Goal: Check status: Check status

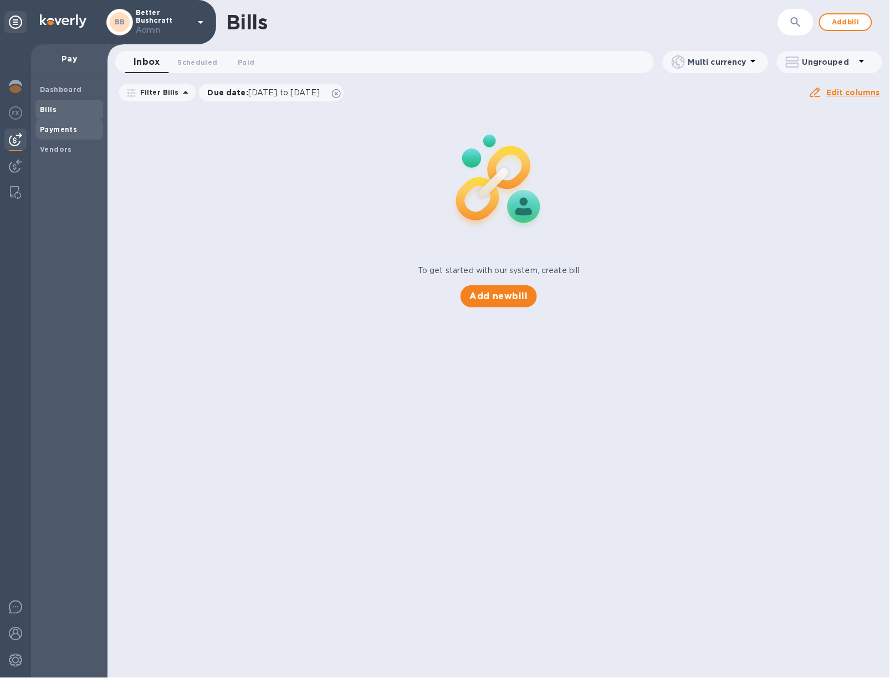
click at [50, 121] on div "Payments" at bounding box center [69, 130] width 68 height 20
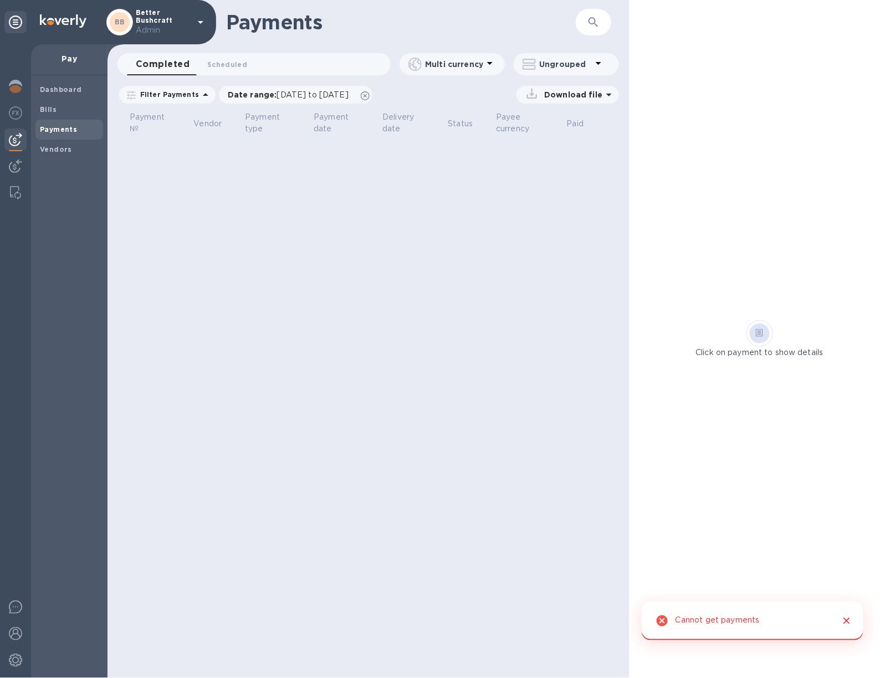
click at [73, 126] on b "Payments" at bounding box center [58, 129] width 37 height 8
click at [846, 622] on icon "Close" at bounding box center [847, 621] width 7 height 7
click at [230, 67] on span "Scheduled 0" at bounding box center [227, 65] width 40 height 12
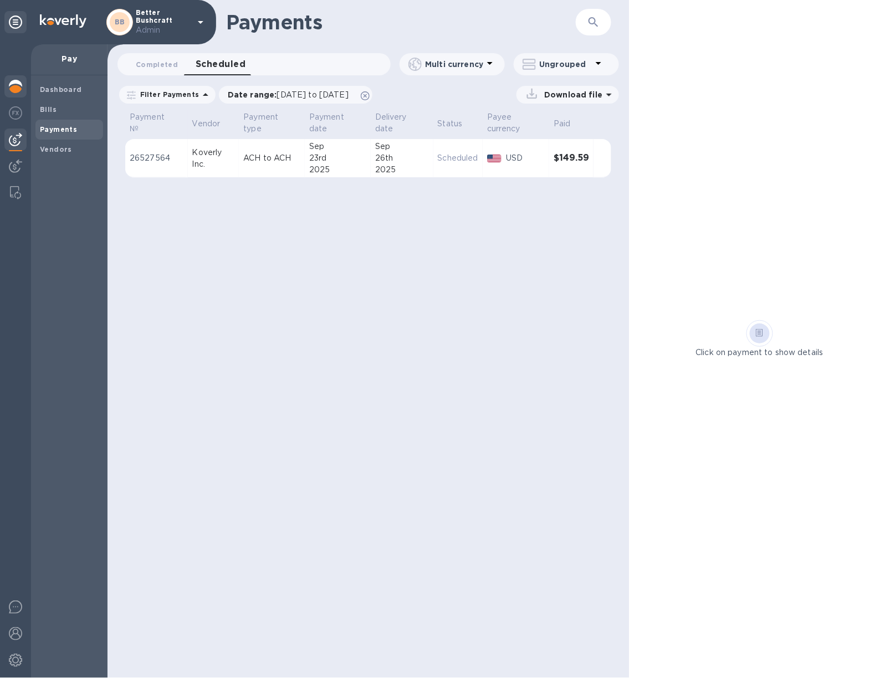
click at [9, 89] on img at bounding box center [15, 86] width 13 height 13
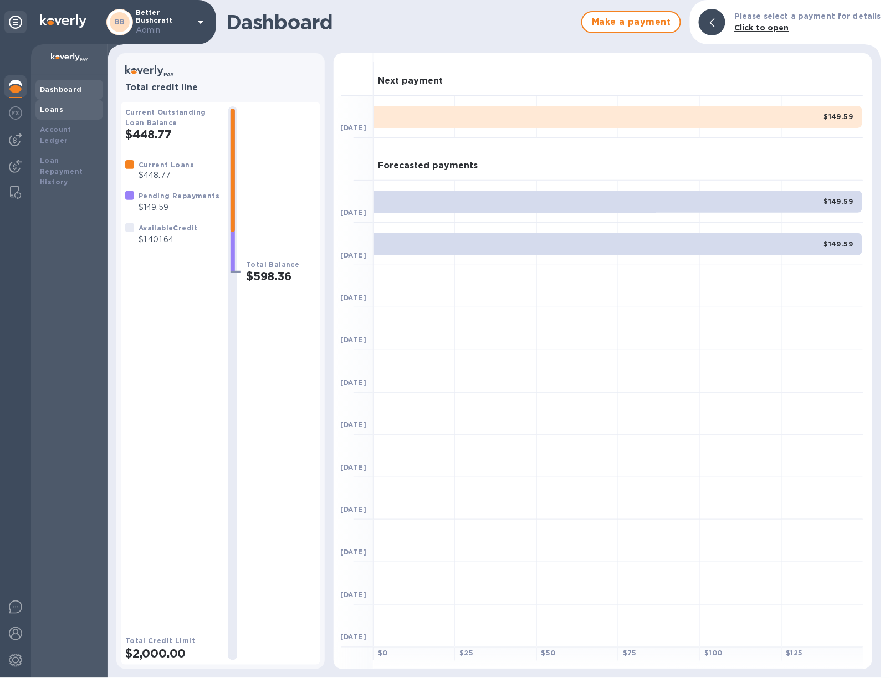
click at [59, 109] on b "Loans" at bounding box center [51, 109] width 23 height 8
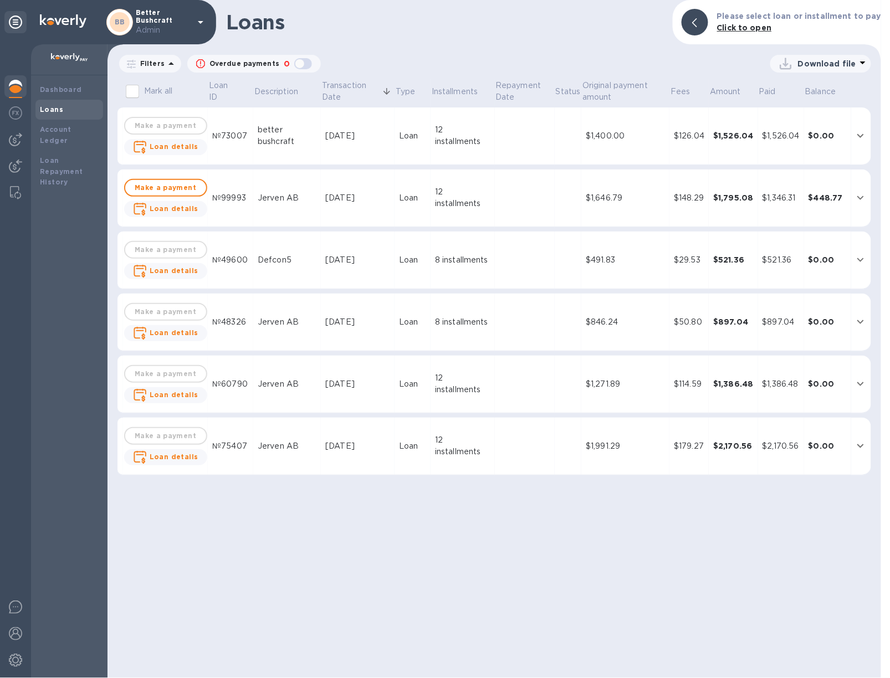
click at [503, 137] on td at bounding box center [525, 137] width 60 height 58
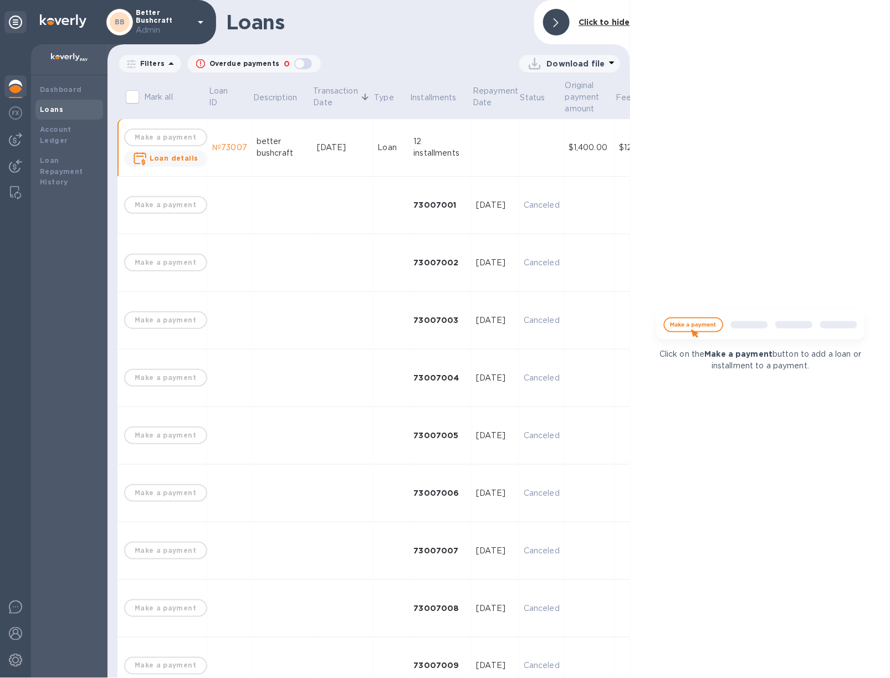
click at [503, 137] on td at bounding box center [496, 148] width 48 height 58
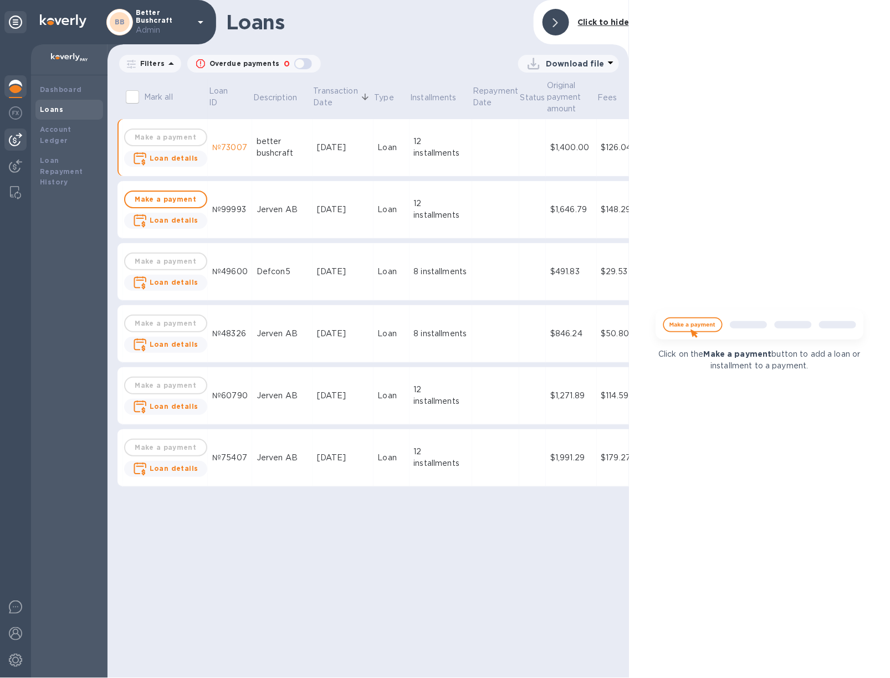
click at [18, 137] on img at bounding box center [15, 139] width 13 height 13
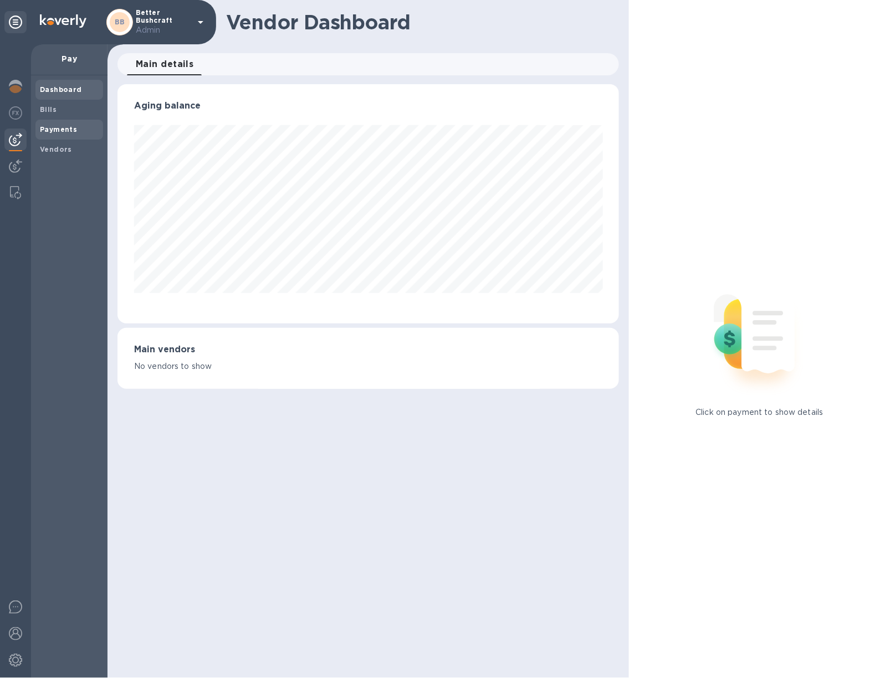
scroll to position [239, 502]
click at [40, 134] on span "Payments" at bounding box center [58, 129] width 37 height 11
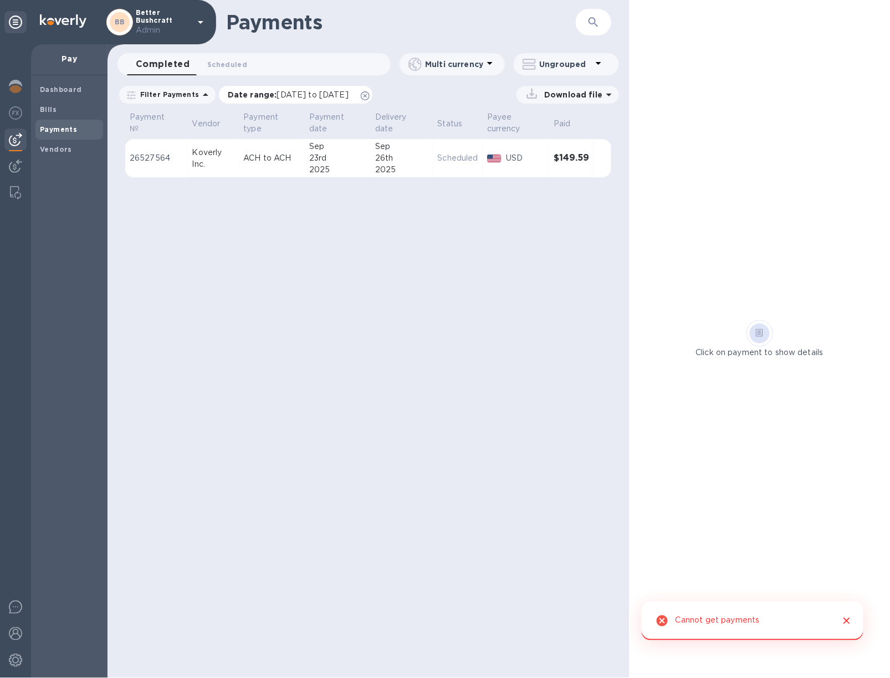
click at [370, 96] on icon at bounding box center [365, 95] width 9 height 9
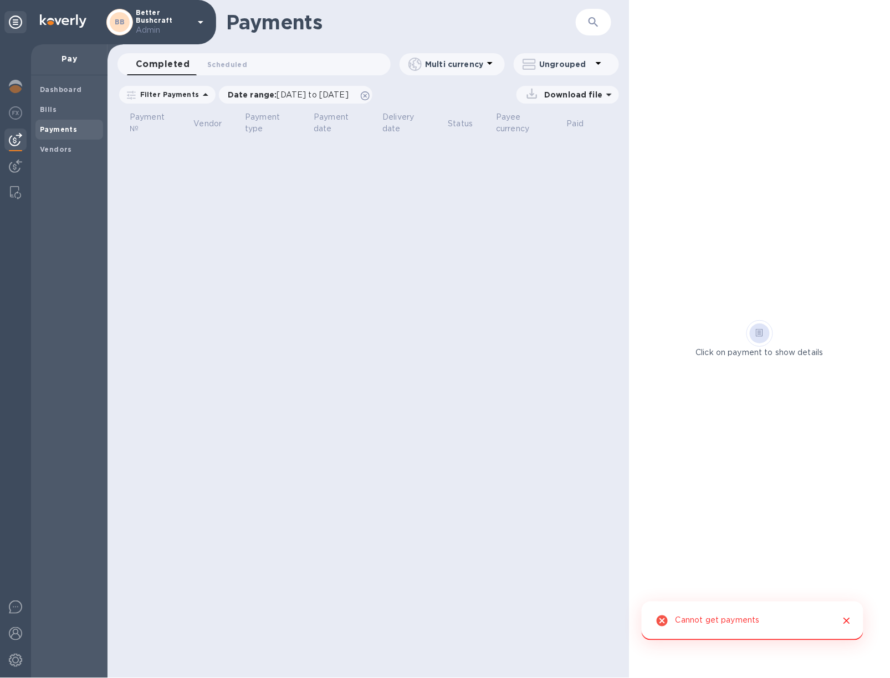
click at [172, 20] on p "Better Bushcraft Admin" at bounding box center [163, 22] width 55 height 27
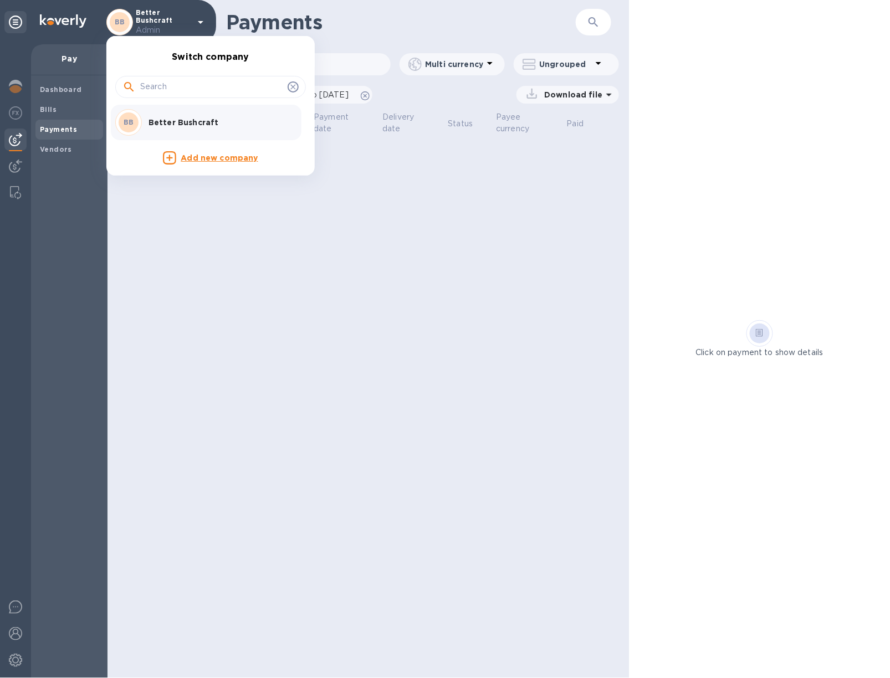
click at [491, 223] on div at bounding box center [445, 339] width 890 height 678
